Goal: Task Accomplishment & Management: Complete application form

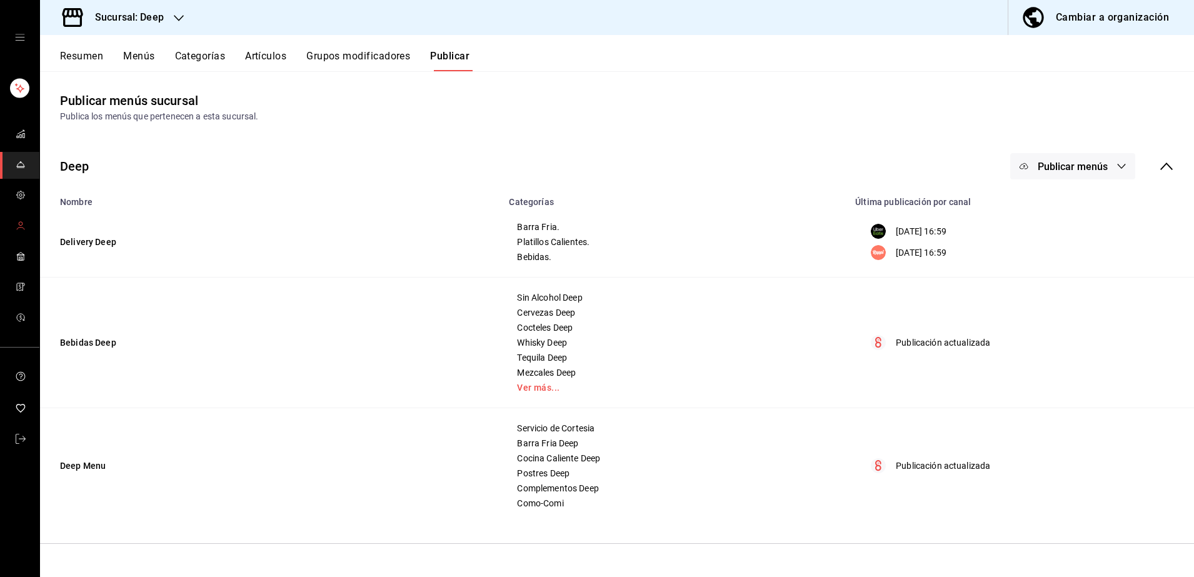
click at [24, 232] on span "mailbox folders" at bounding box center [21, 226] width 10 height 17
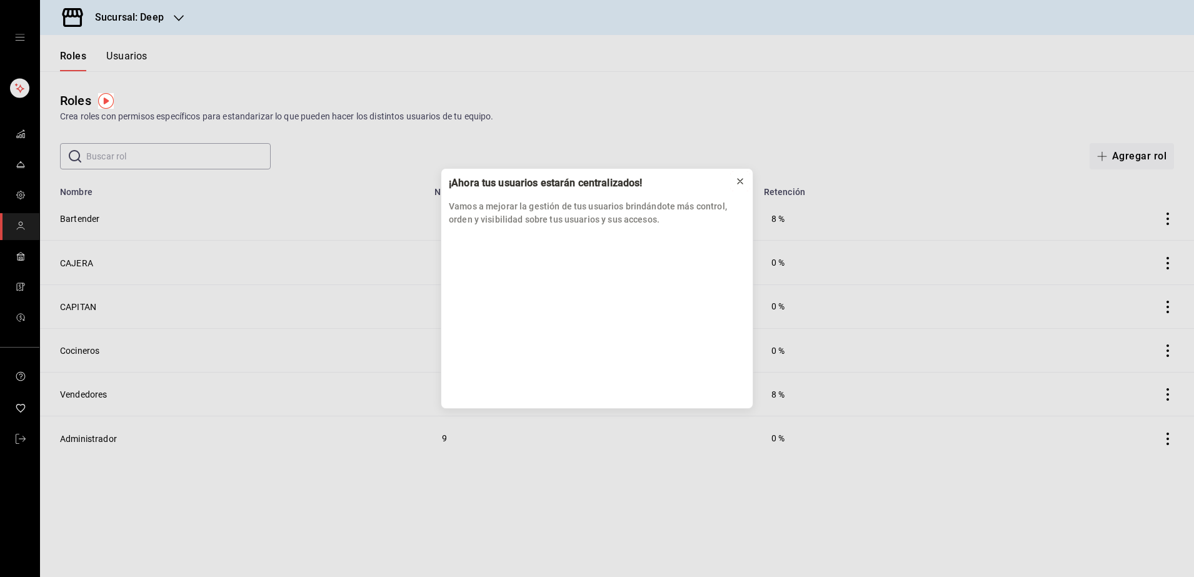
click at [735, 179] on icon at bounding box center [740, 181] width 10 height 10
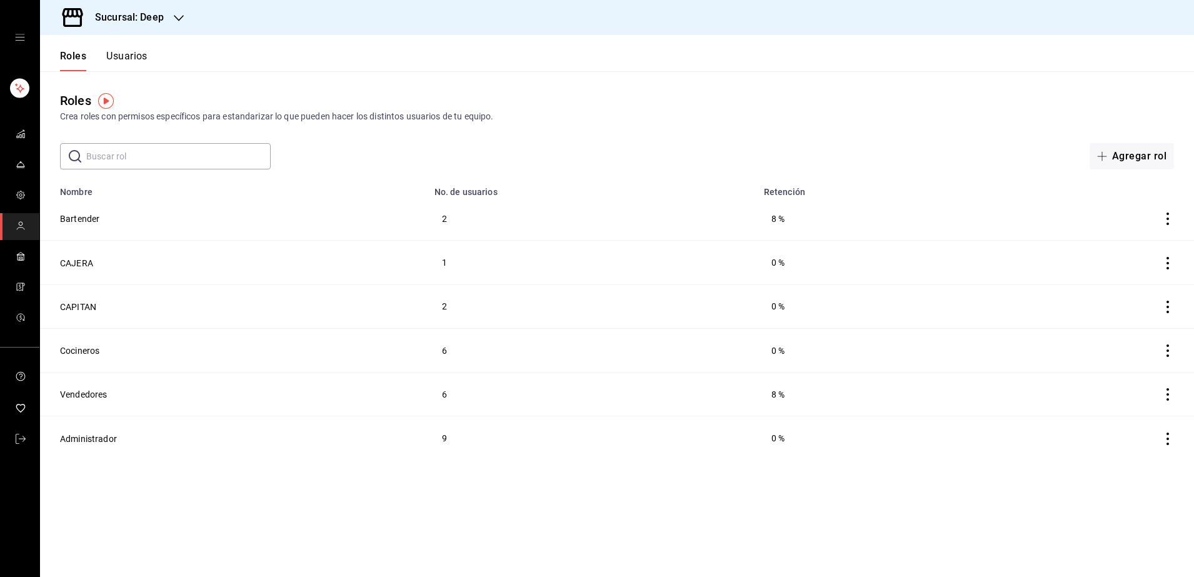
click at [136, 53] on button "Usuarios" at bounding box center [126, 60] width 41 height 21
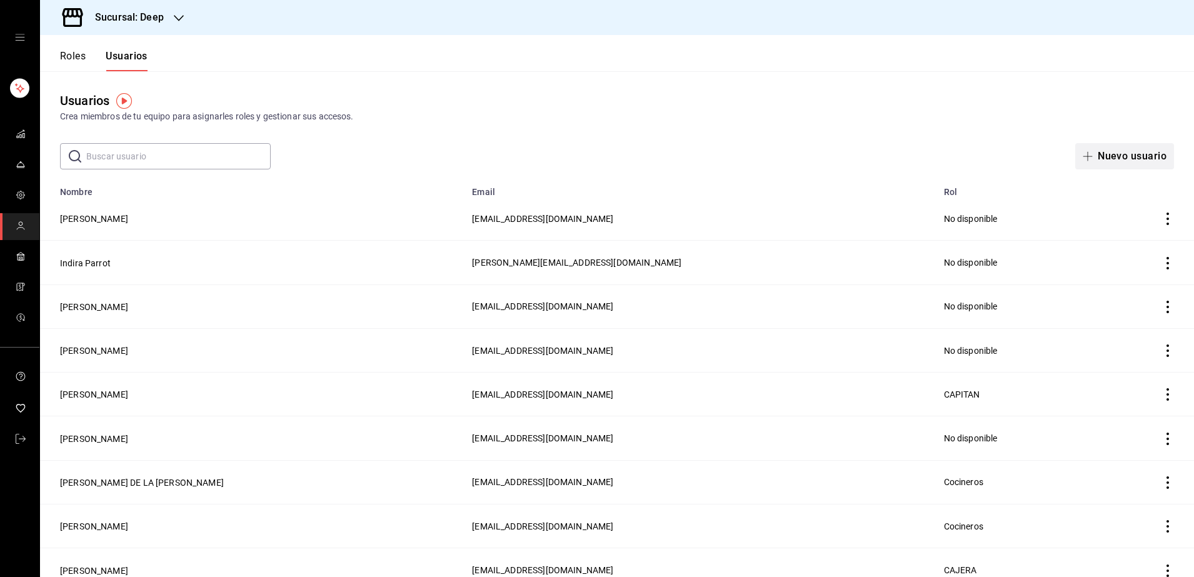
click at [1126, 159] on button "Nuevo usuario" at bounding box center [1124, 156] width 99 height 26
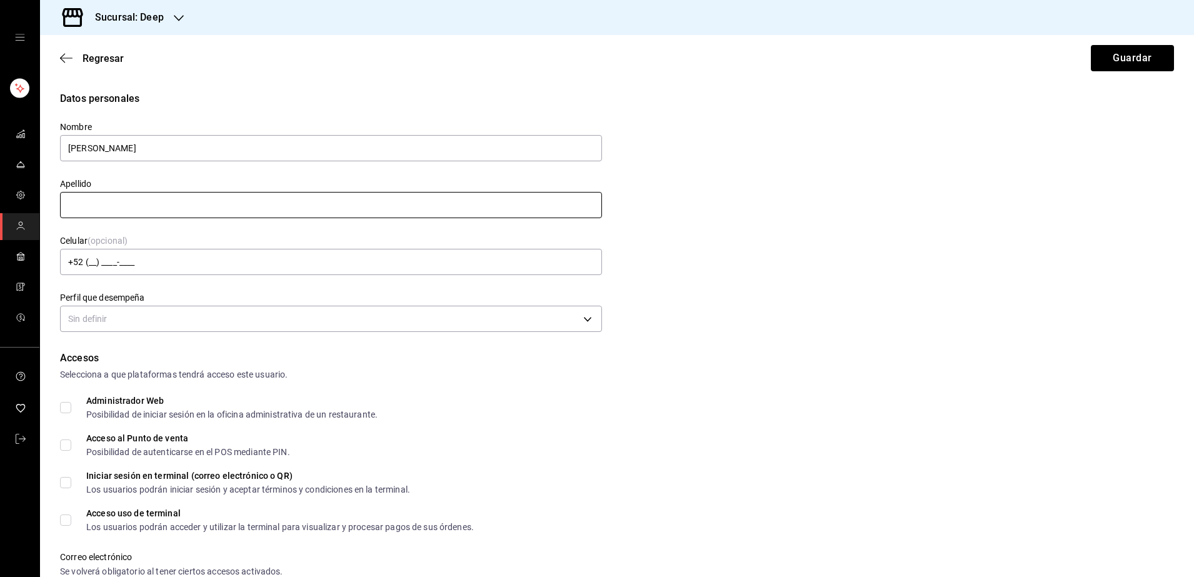
type input "[PERSON_NAME]"
click at [396, 210] on input "text" at bounding box center [331, 205] width 542 height 26
click at [410, 199] on input "[PERSON_NAME]" at bounding box center [331, 205] width 542 height 26
type input "[PERSON_NAME]"
click at [678, 239] on div "Datos personales Nombre [PERSON_NAME] [PERSON_NAME] Celular (opcional) +52 (__)…" at bounding box center [617, 213] width 1114 height 244
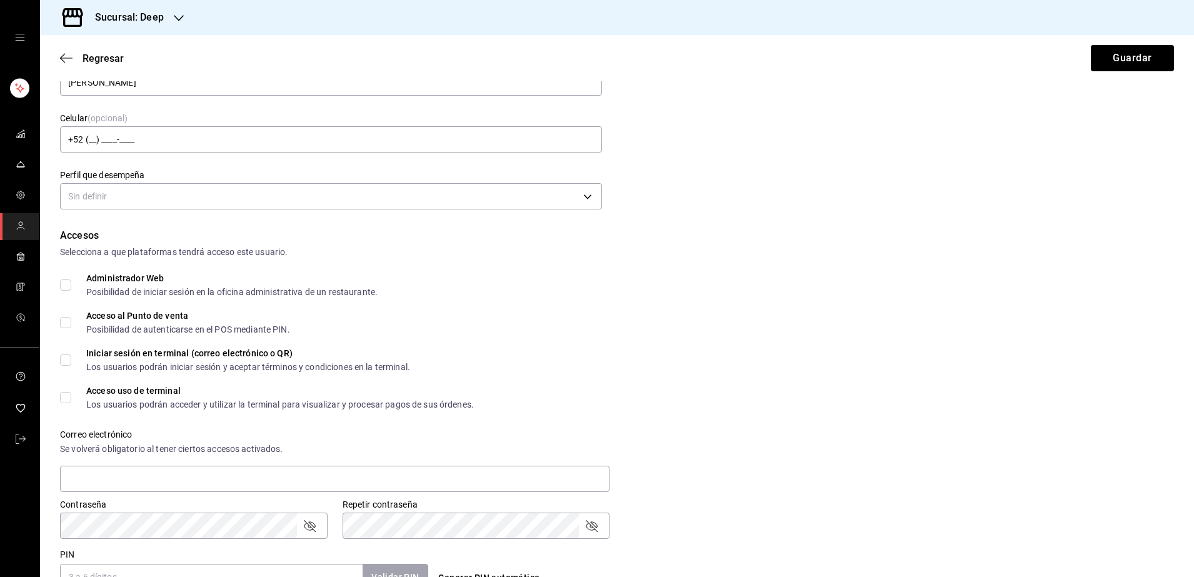
scroll to position [125, 0]
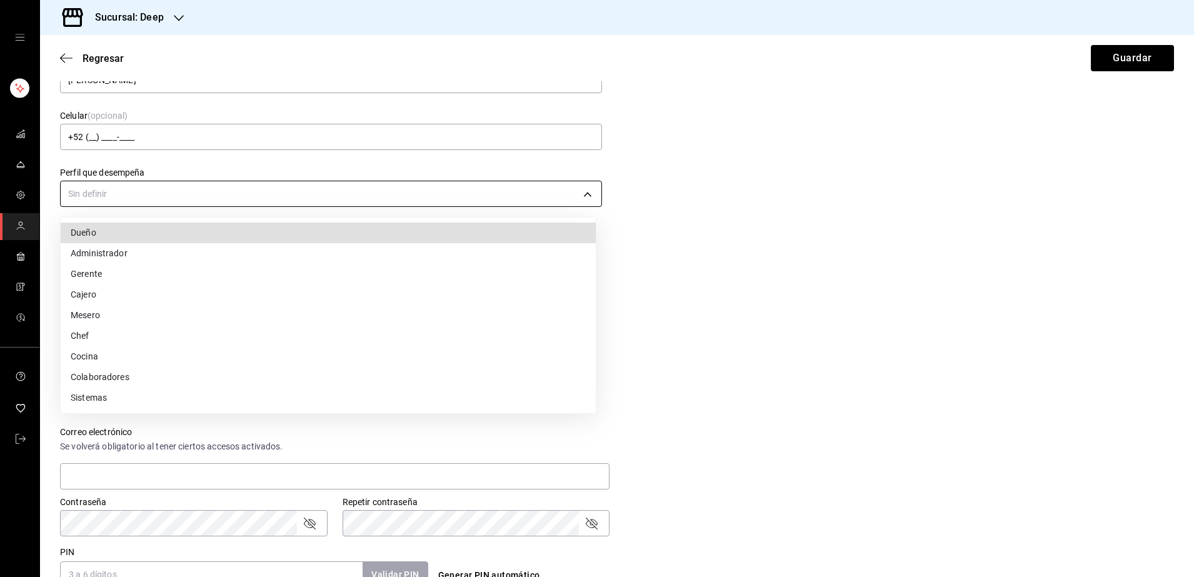
click at [567, 199] on body "Sucursal: Deep Regresar Guardar Datos personales Nombre [PERSON_NAME] [PERSON_N…" at bounding box center [597, 288] width 1194 height 577
click at [270, 319] on li "Mesero" at bounding box center [328, 315] width 535 height 21
type input "WAITER"
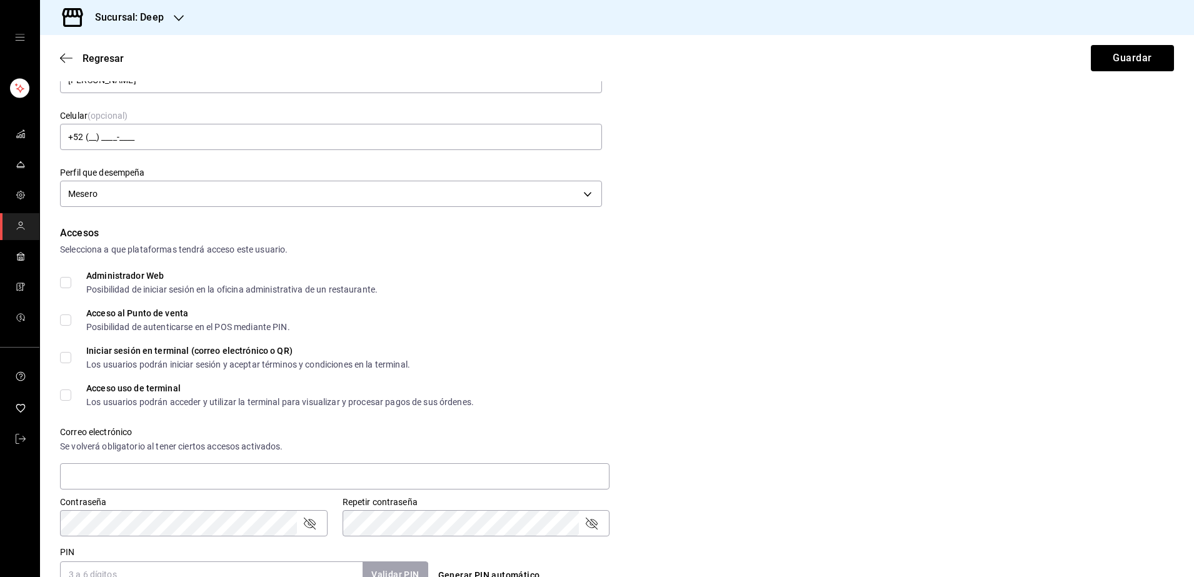
click at [73, 322] on span "Acceso al Punto de venta Posibilidad de autenticarse en el POS mediante PIN." at bounding box center [180, 320] width 219 height 22
click at [71, 322] on input "Acceso al Punto de venta Posibilidad de autenticarse en el POS mediante PIN." at bounding box center [65, 319] width 11 height 11
checkbox input "true"
click at [66, 396] on input "Acceso uso de terminal Los usuarios podrán acceder y utilizar la terminal para …" at bounding box center [65, 394] width 11 height 11
checkbox input "true"
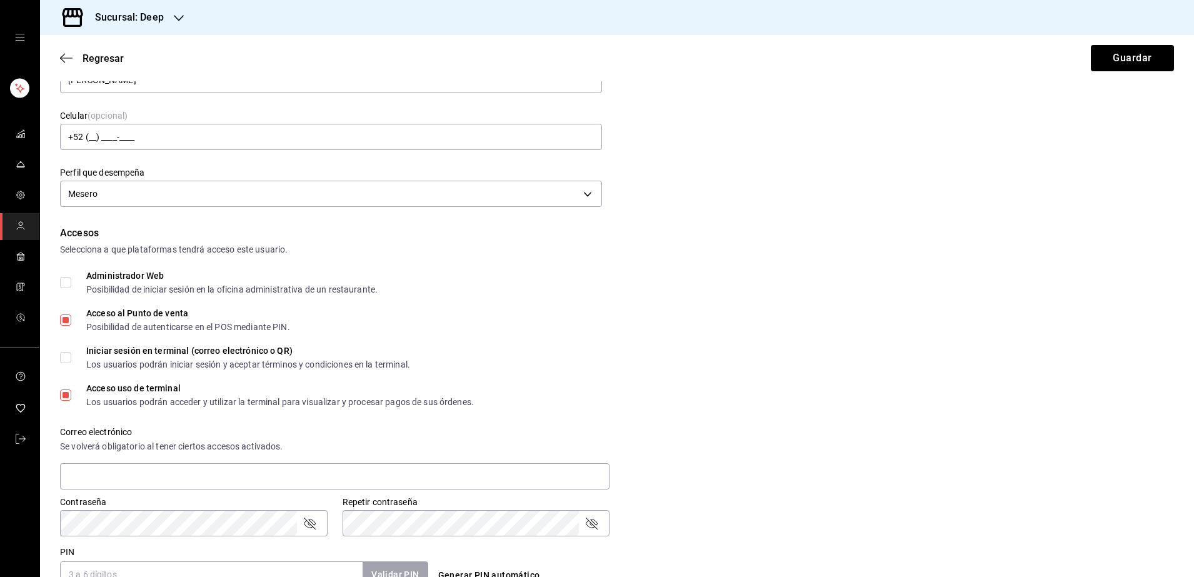
click at [680, 289] on div "Administrador Web Posibilidad de iniciar sesión en la oficina administrativa de…" at bounding box center [617, 282] width 1114 height 22
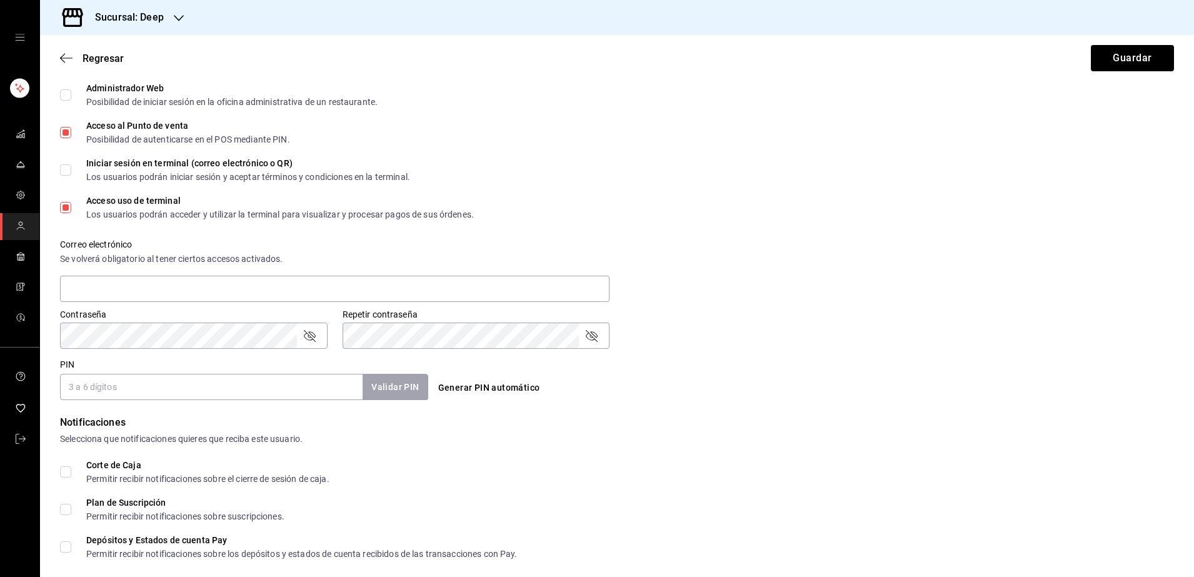
scroll to position [344, 0]
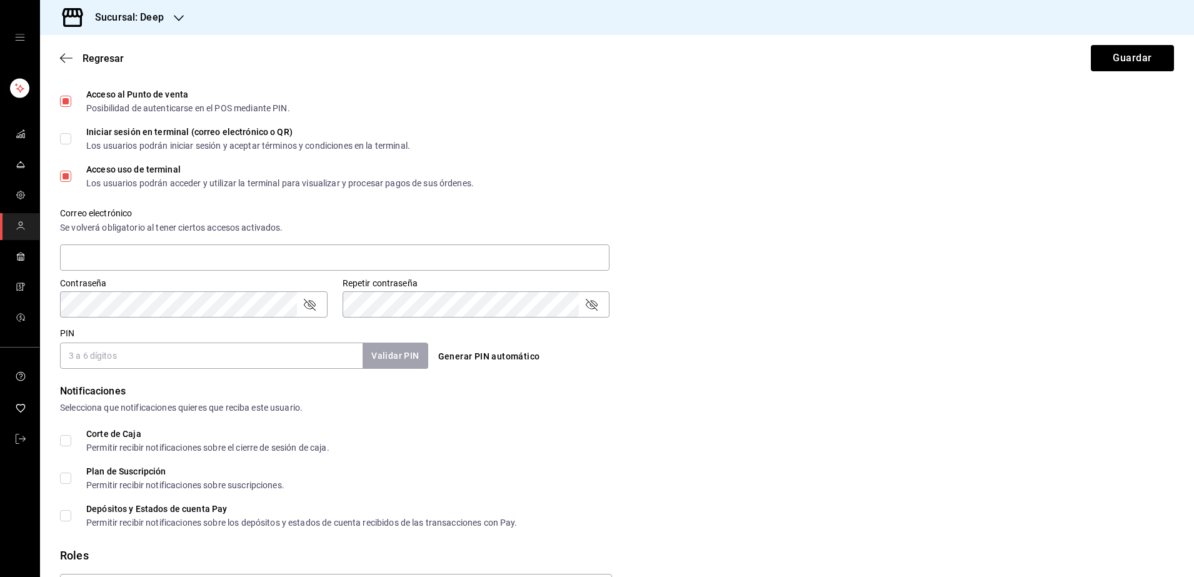
click at [274, 356] on input "PIN" at bounding box center [211, 355] width 302 height 26
type input "0269"
click at [396, 356] on button "Validar PIN" at bounding box center [394, 355] width 66 height 27
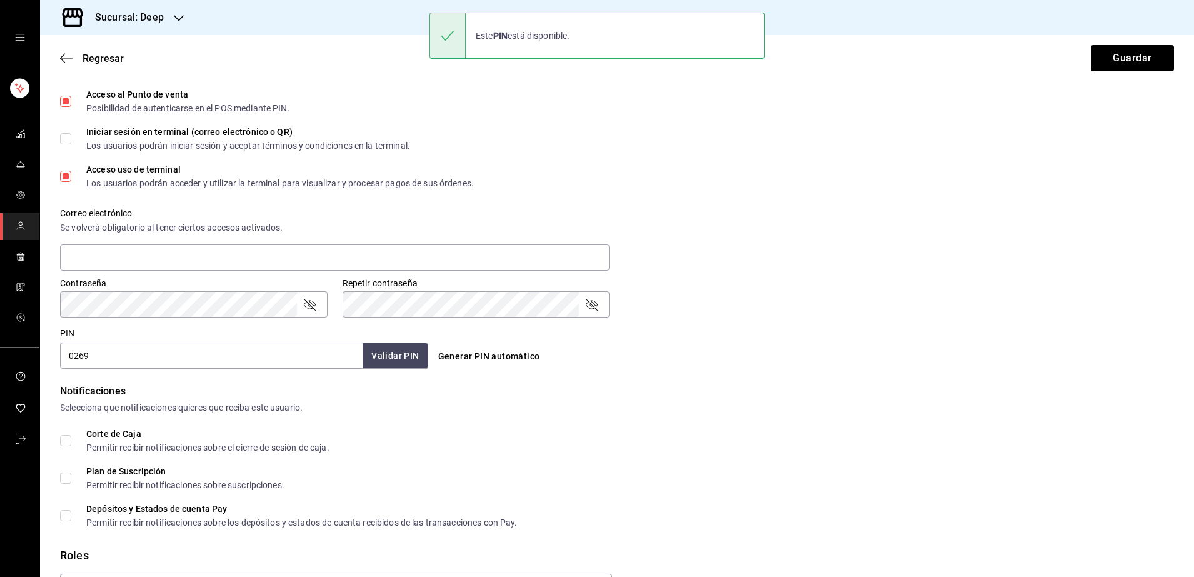
click at [459, 405] on div "Selecciona que notificaciones quieres que reciba este usuario." at bounding box center [617, 407] width 1114 height 13
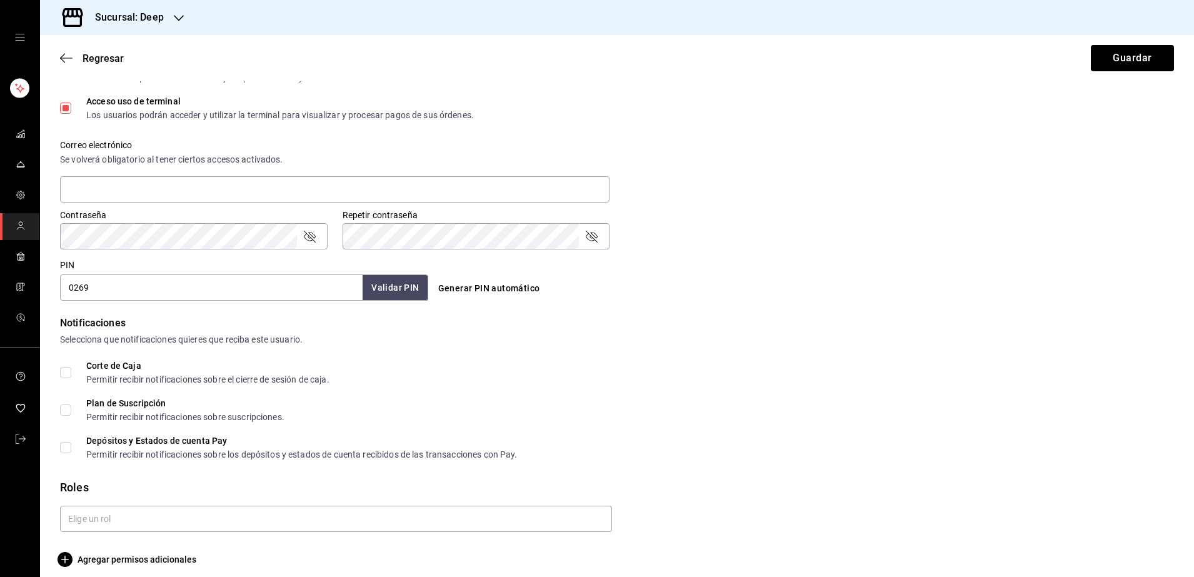
scroll to position [422, 0]
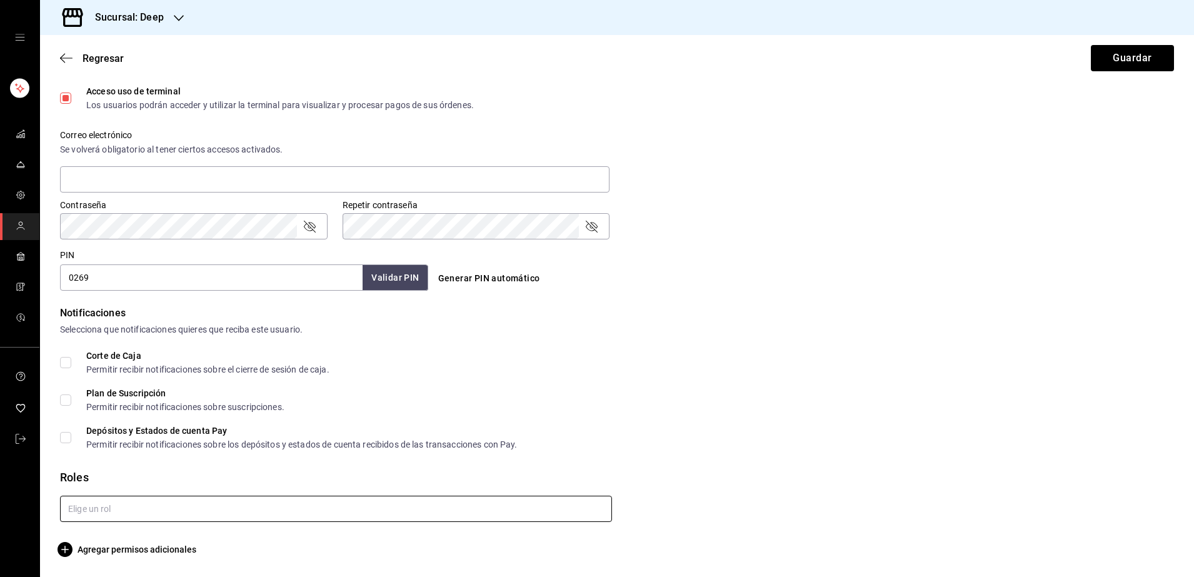
click at [422, 506] on input "text" at bounding box center [336, 509] width 552 height 26
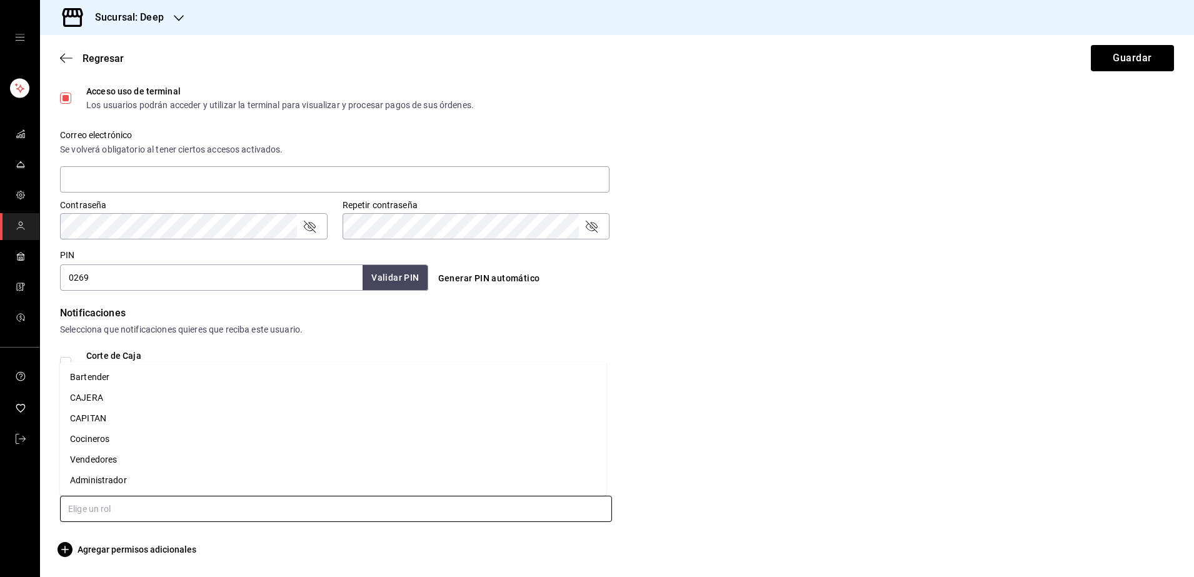
click at [206, 455] on li "Vendedores" at bounding box center [333, 459] width 546 height 21
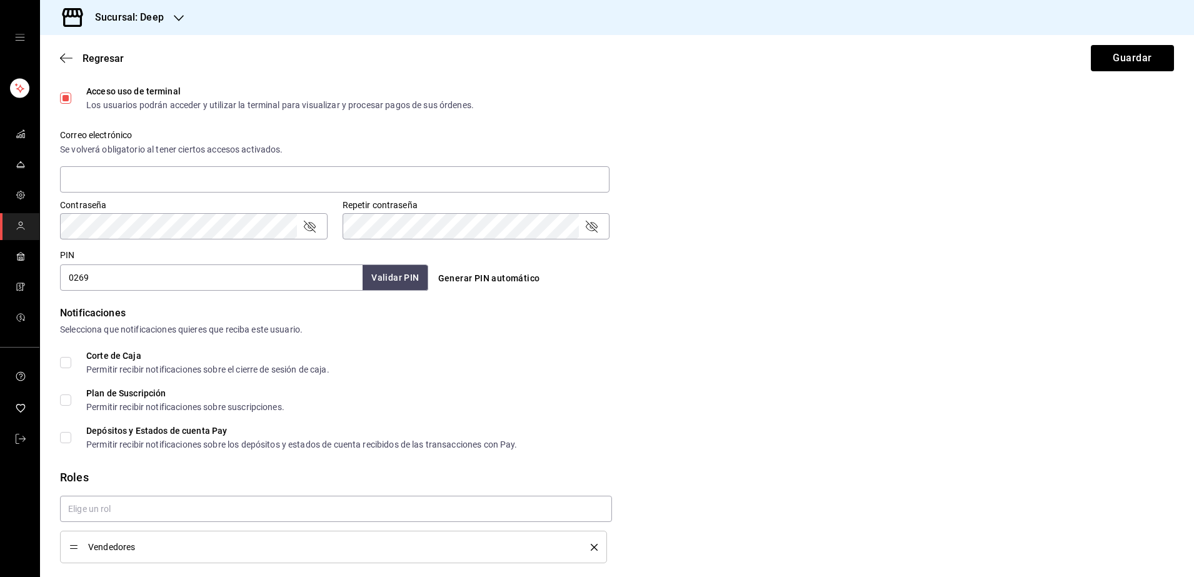
click at [665, 413] on div "Corte de Caja Permitir recibir notificaciones sobre el cierre de sesión de caja…" at bounding box center [617, 399] width 1114 height 97
click at [1099, 61] on button "Guardar" at bounding box center [1131, 58] width 83 height 26
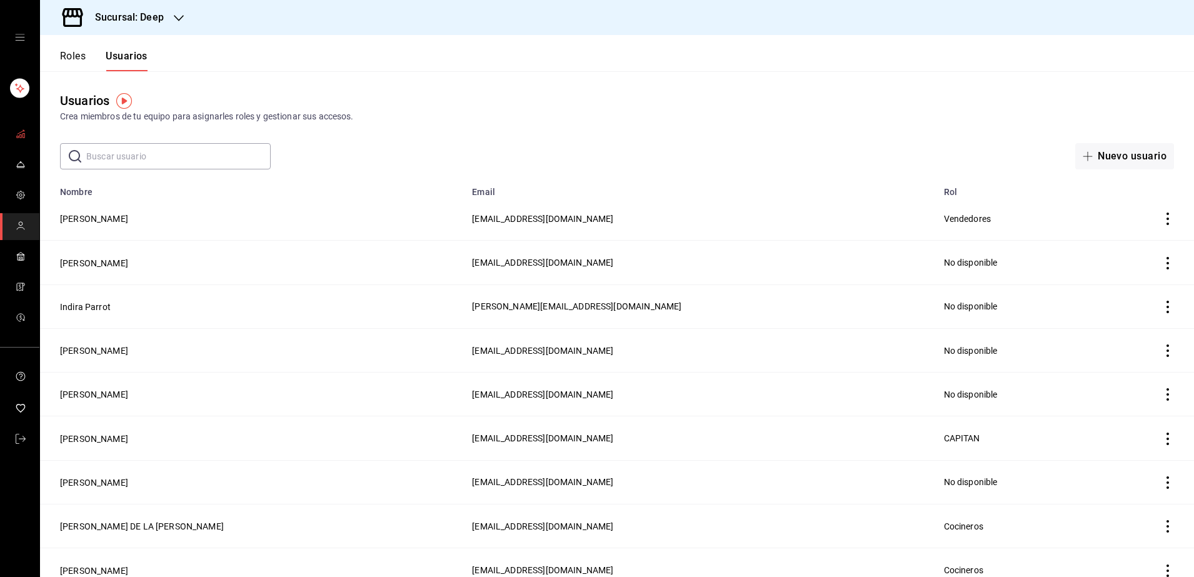
click at [21, 141] on span "mailbox folders" at bounding box center [21, 134] width 10 height 17
